Goal: Contribute content: Add original content to the website for others to see

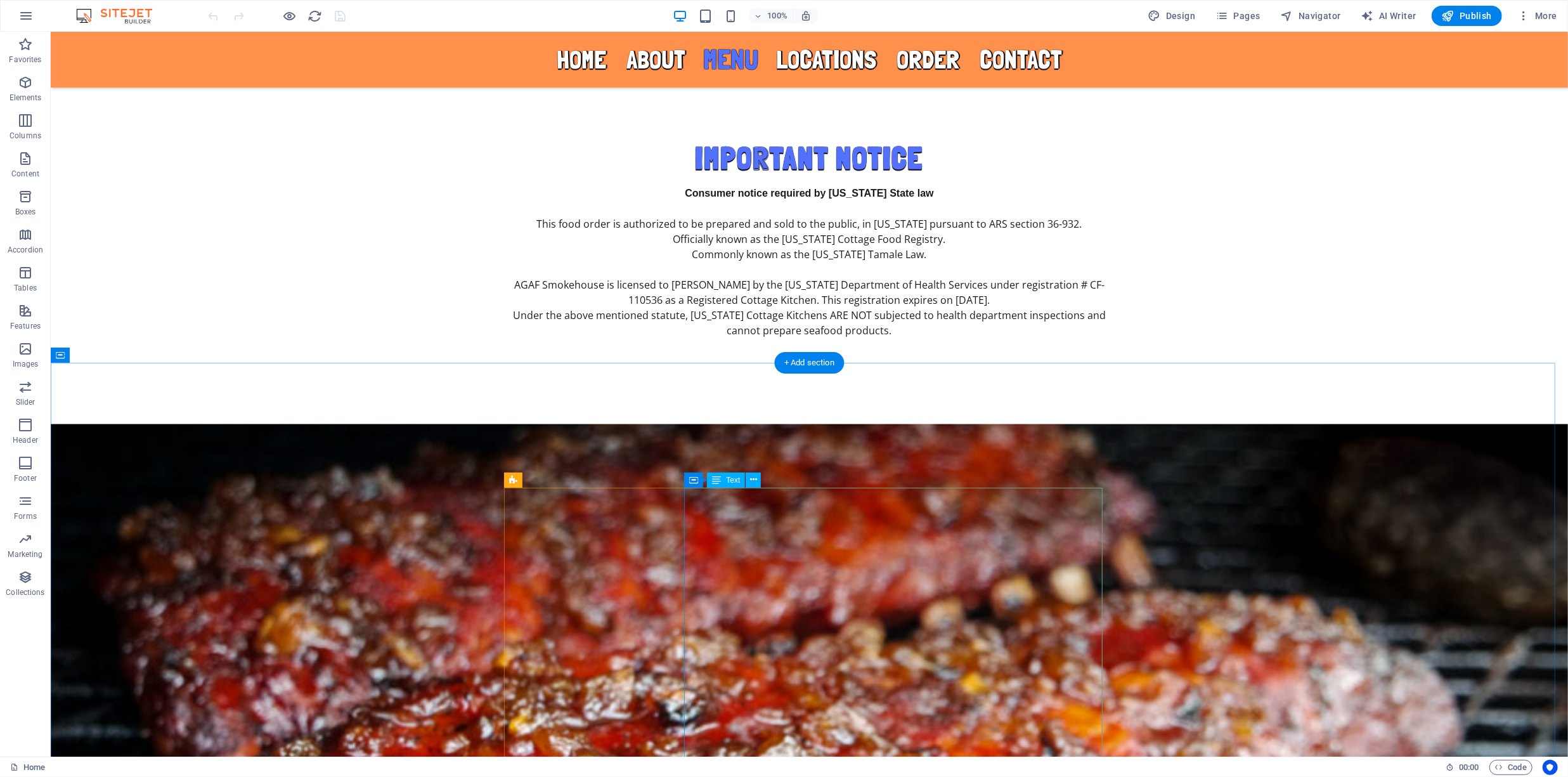
scroll to position [2066, 0]
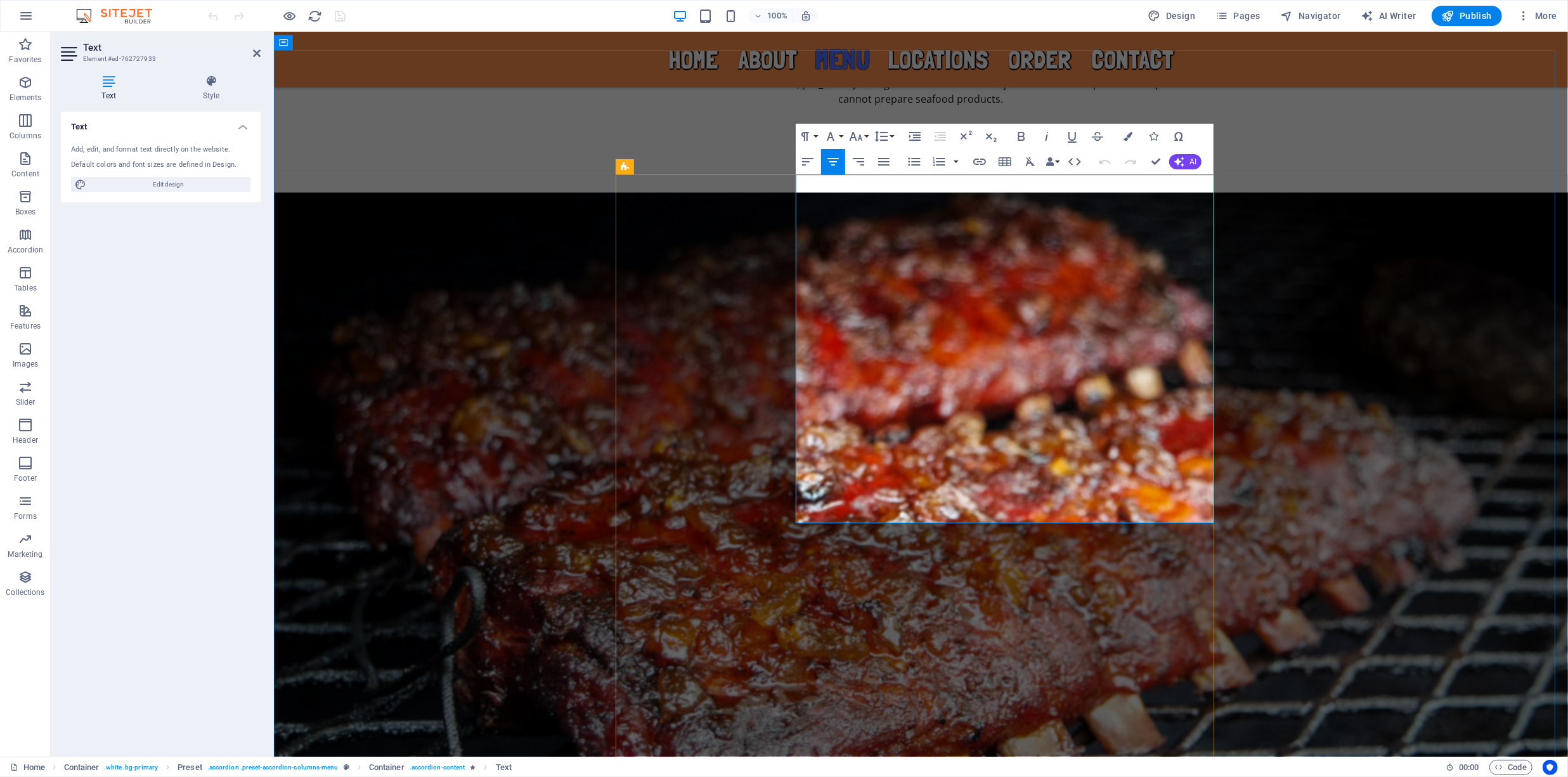
click at [903, 314] on icon "button" at bounding box center [908, 314] width 13 height 9
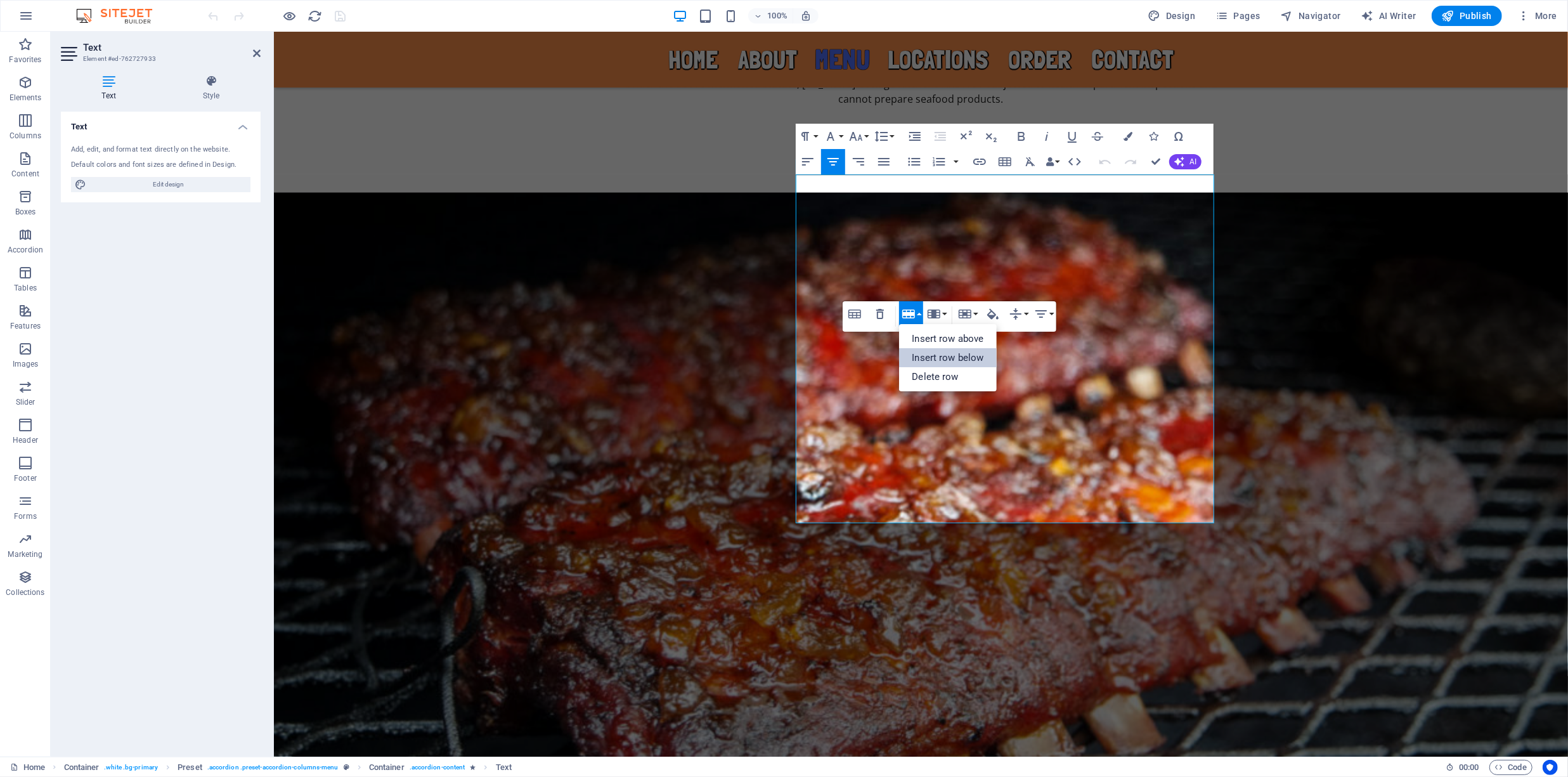
click at [945, 355] on link "Insert row below" at bounding box center [947, 357] width 97 height 19
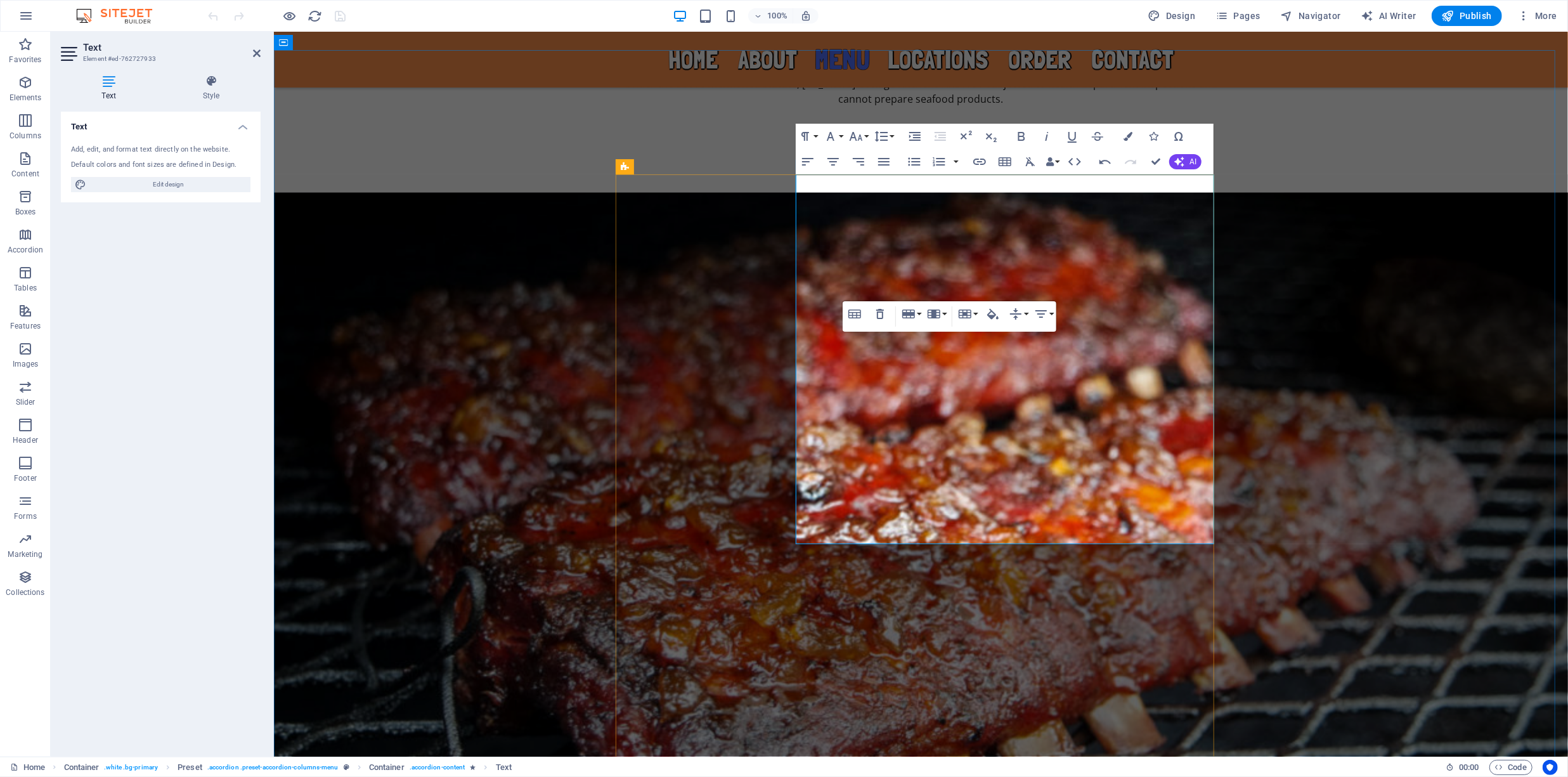
drag, startPoint x: 1024, startPoint y: 356, endPoint x: 835, endPoint y: 359, distance: 189.0
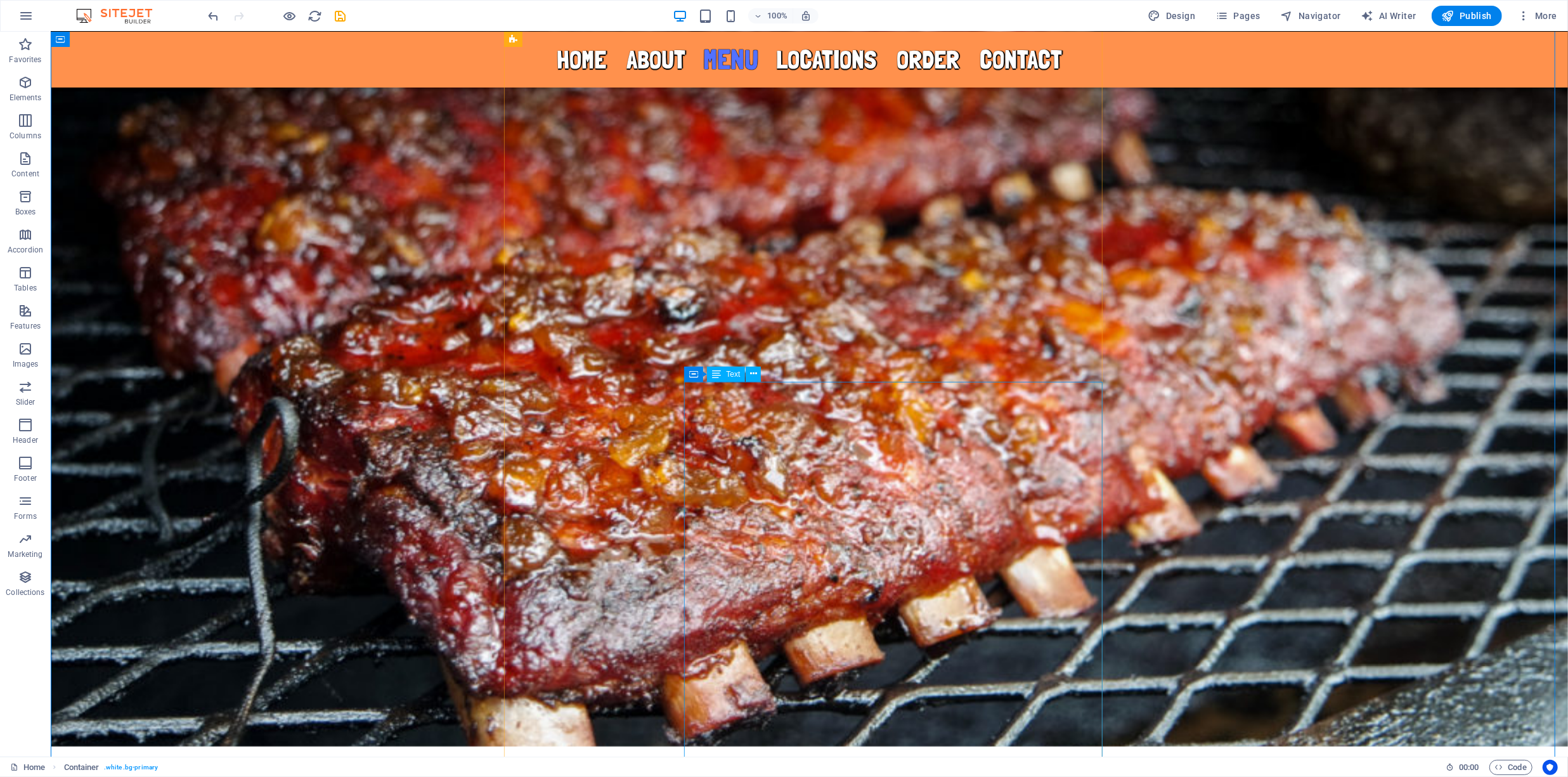
scroll to position [2238, 0]
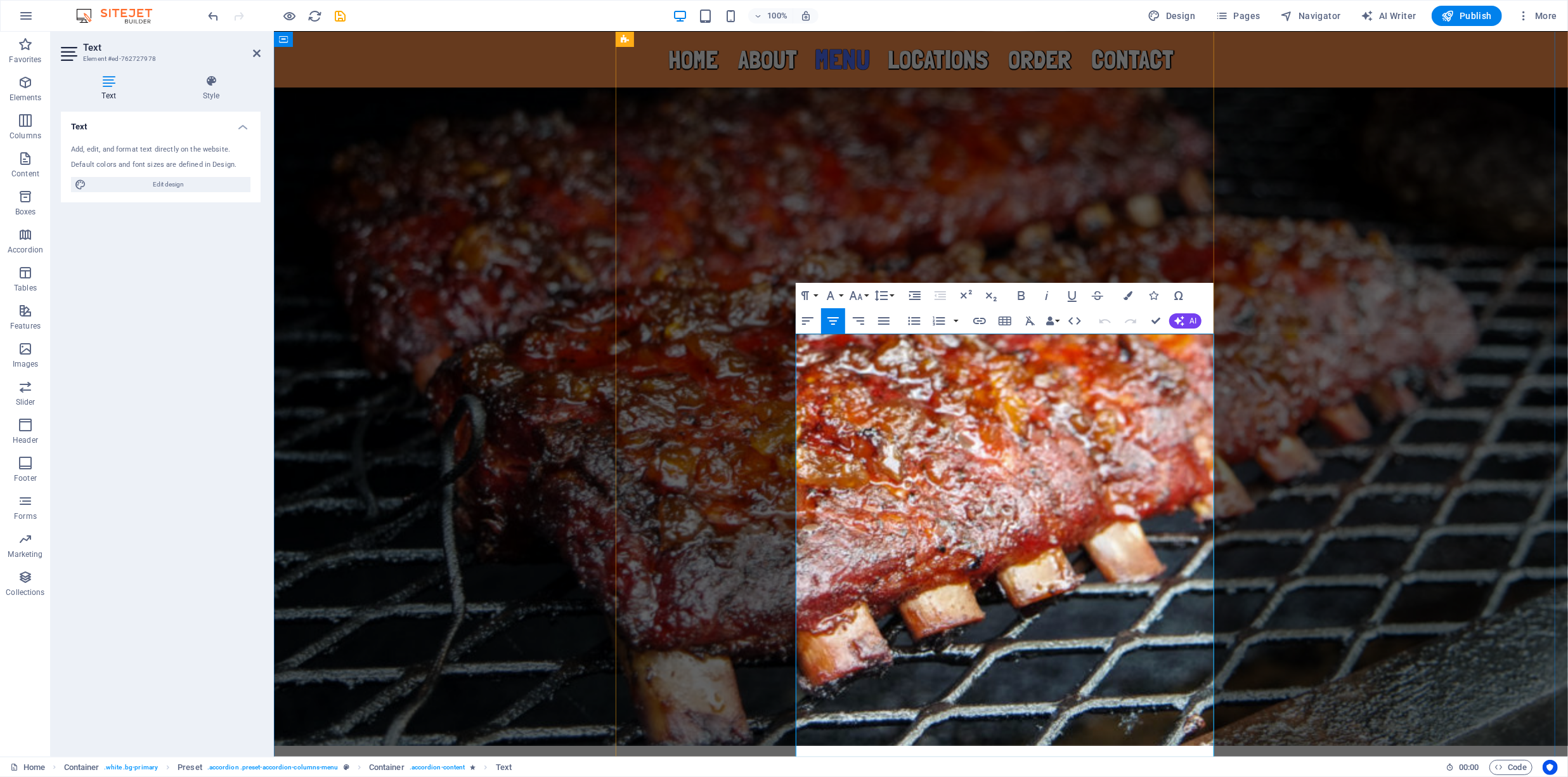
scroll to position [2286, 0]
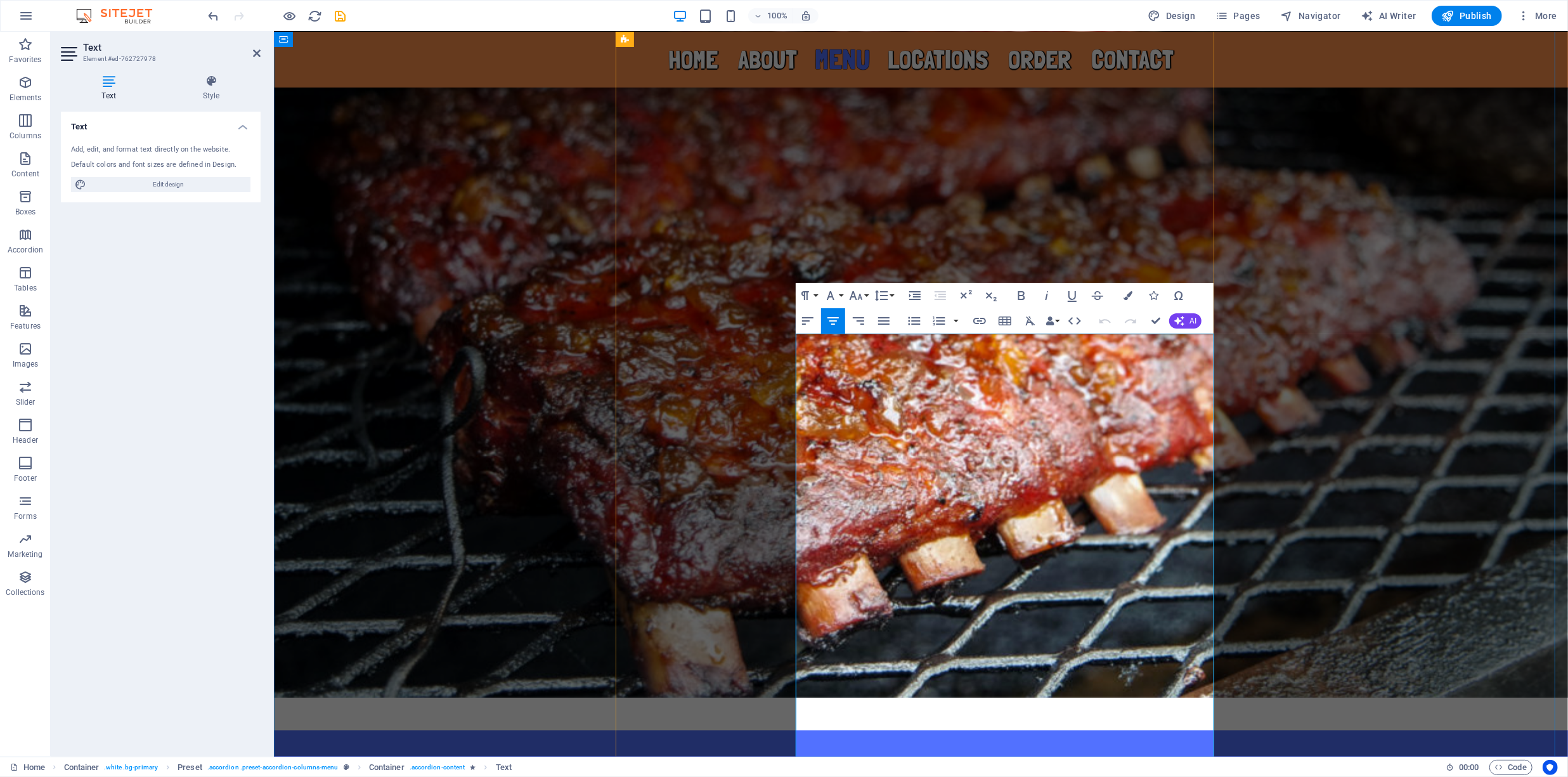
click at [950, 324] on button "Row" at bounding box center [944, 324] width 24 height 25
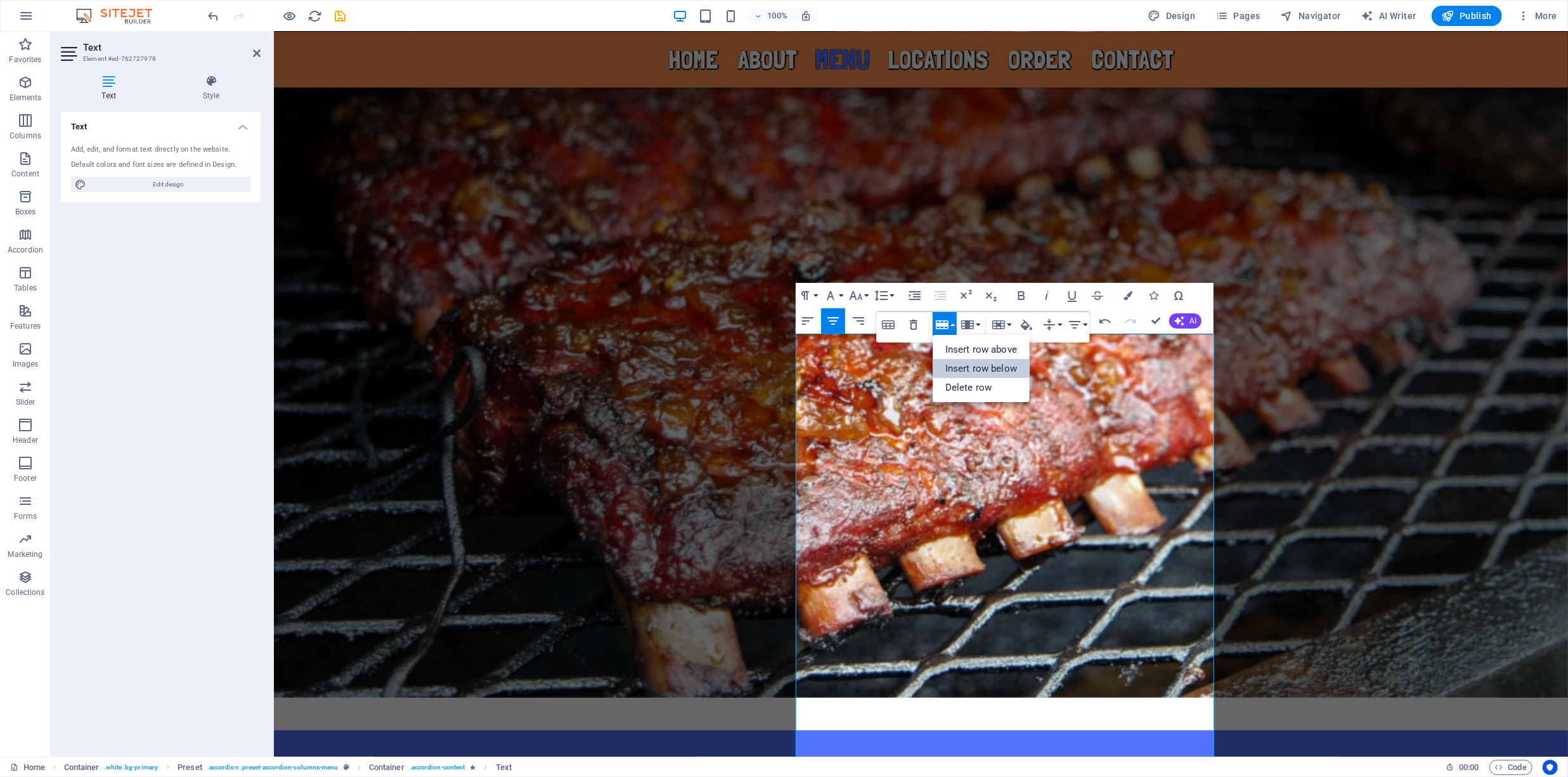
click at [974, 366] on link "Insert row below" at bounding box center [981, 368] width 97 height 19
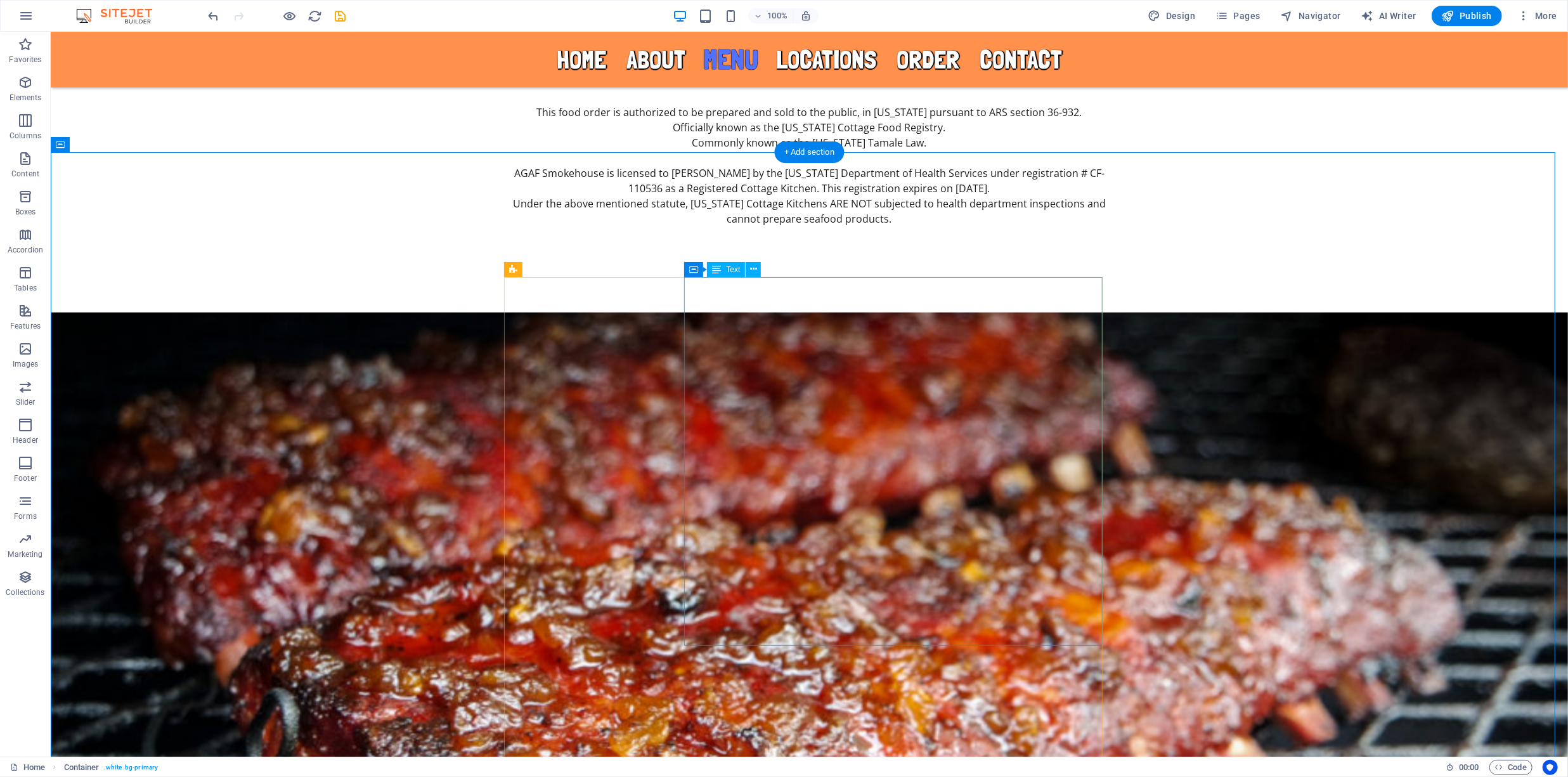
scroll to position [1943, 0]
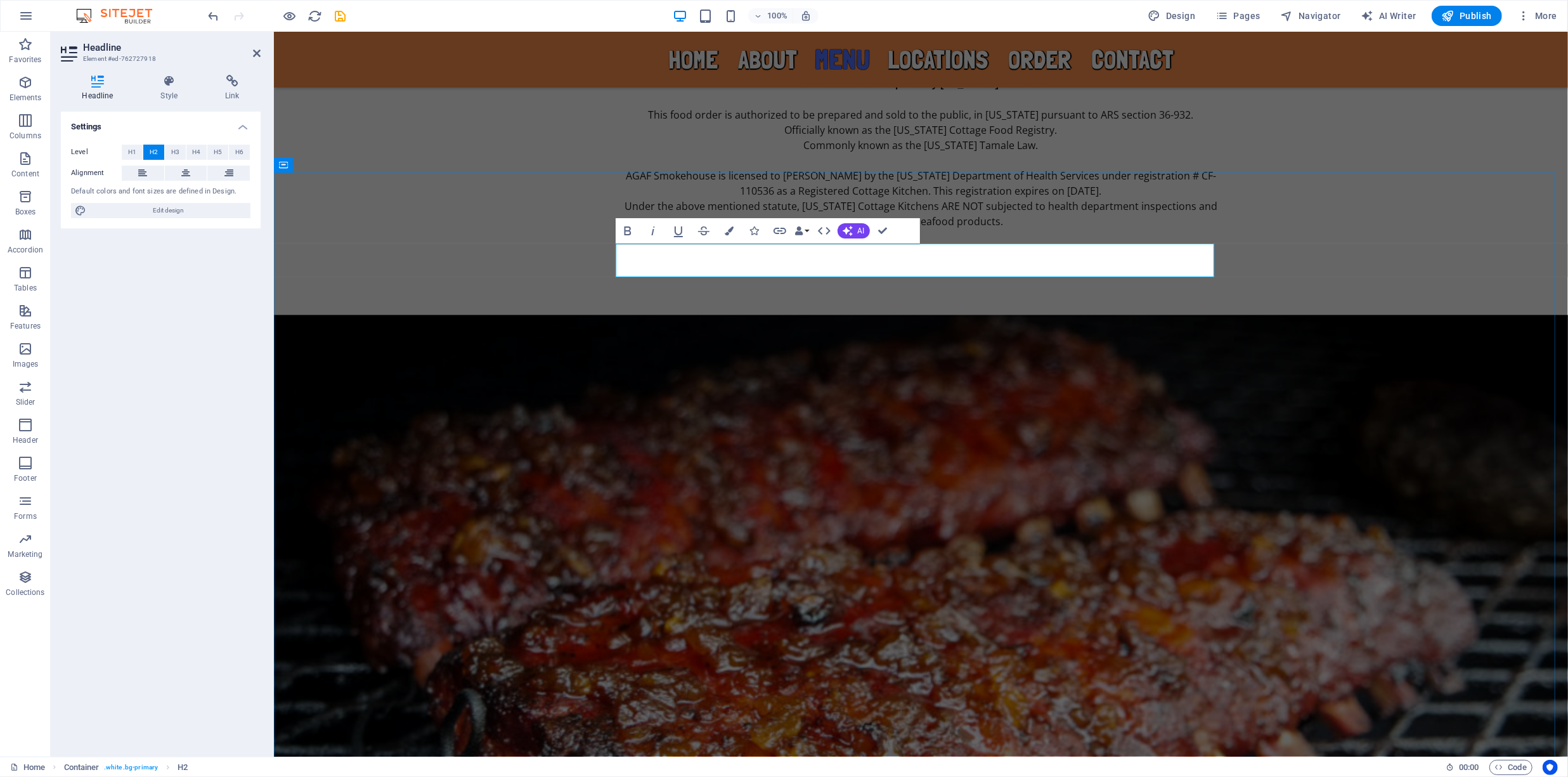
drag, startPoint x: 1084, startPoint y: 251, endPoint x: 907, endPoint y: 273, distance: 178.4
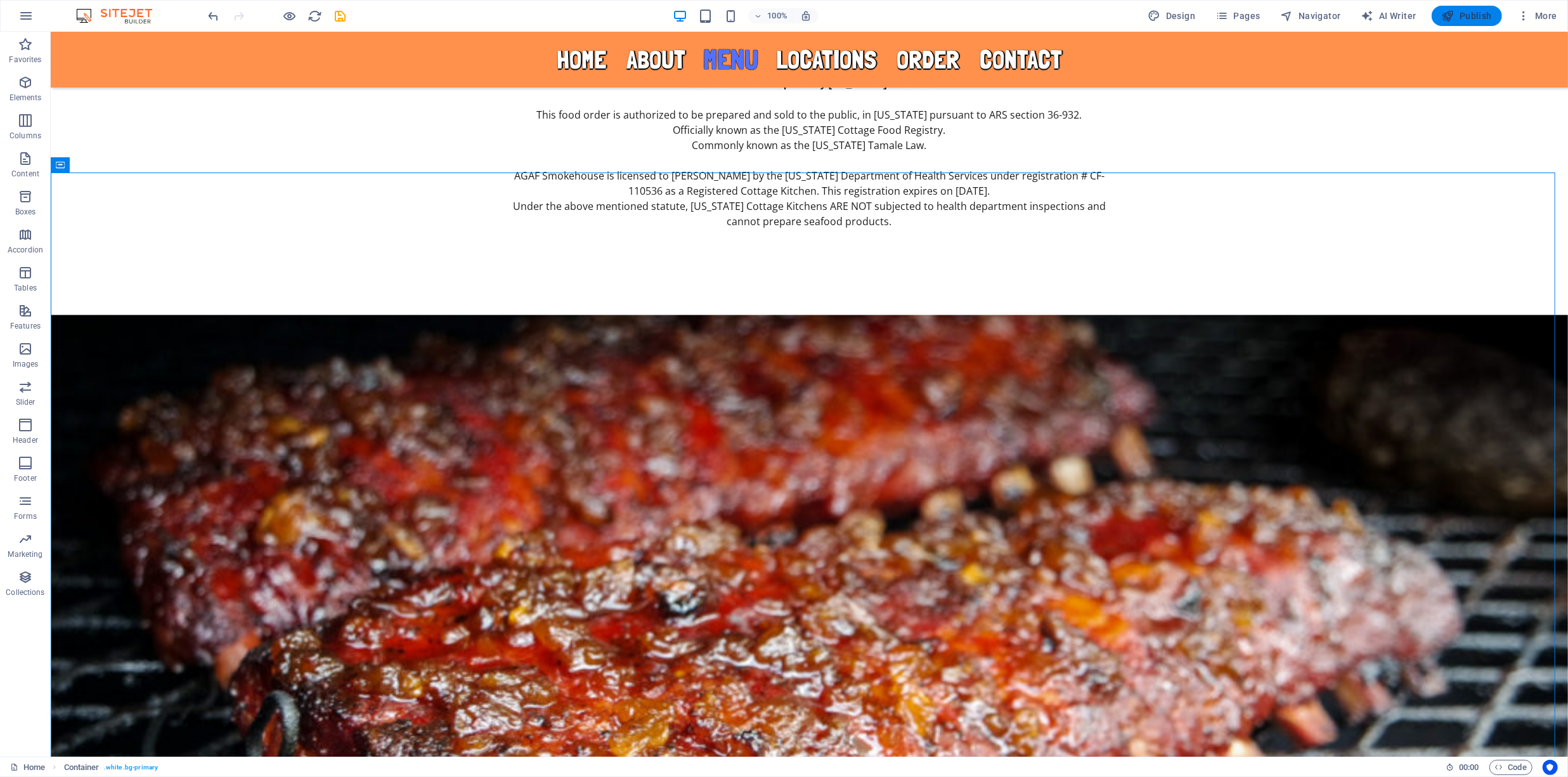
click at [1458, 11] on span "Publish" at bounding box center [1467, 16] width 50 height 13
